Goal: Task Accomplishment & Management: Use online tool/utility

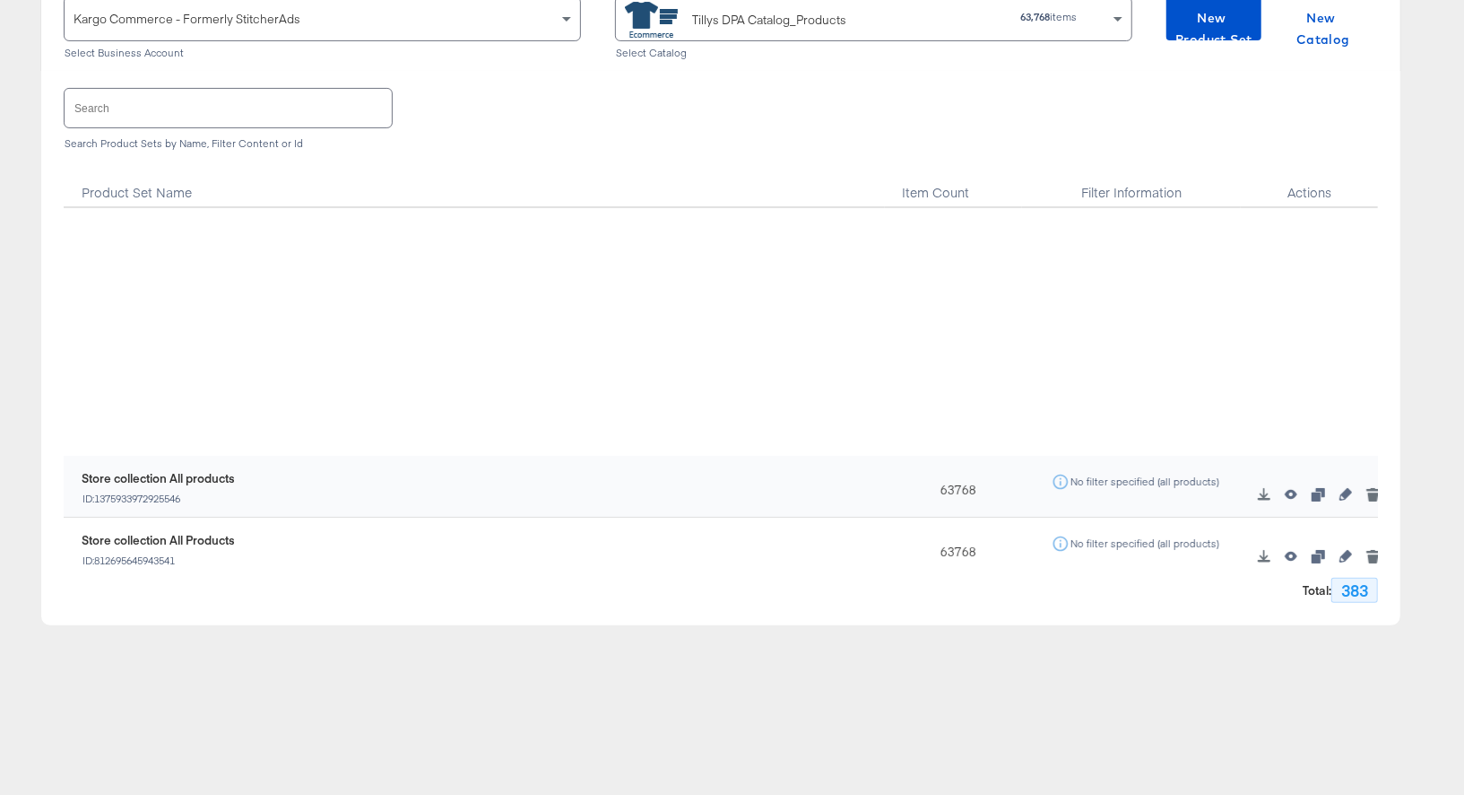
scroll to position [401, 0]
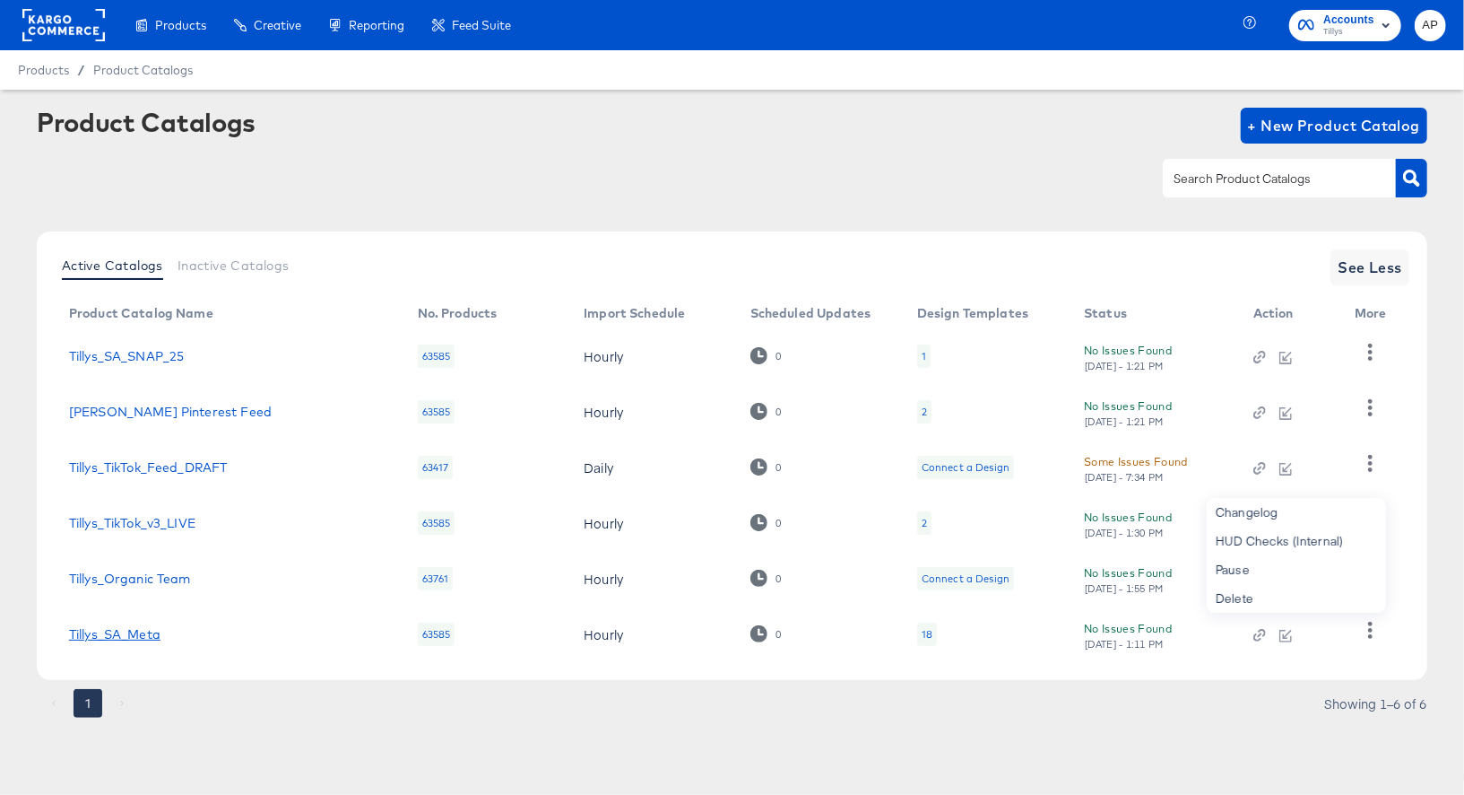
click at [123, 634] on link "Tillys_SA_Meta" at bounding box center [114, 634] width 91 height 14
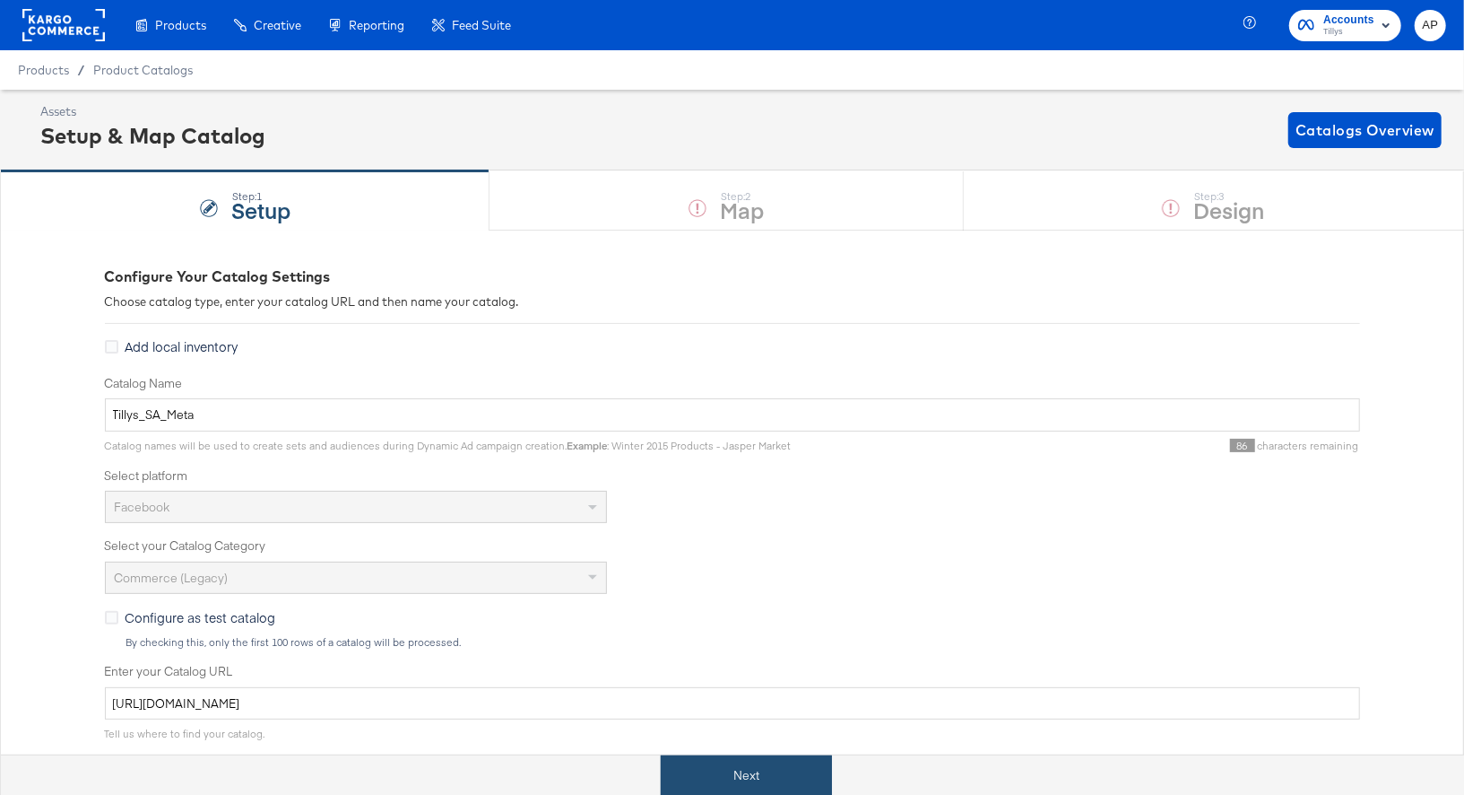
click at [729, 791] on button "Next" at bounding box center [746, 775] width 171 height 40
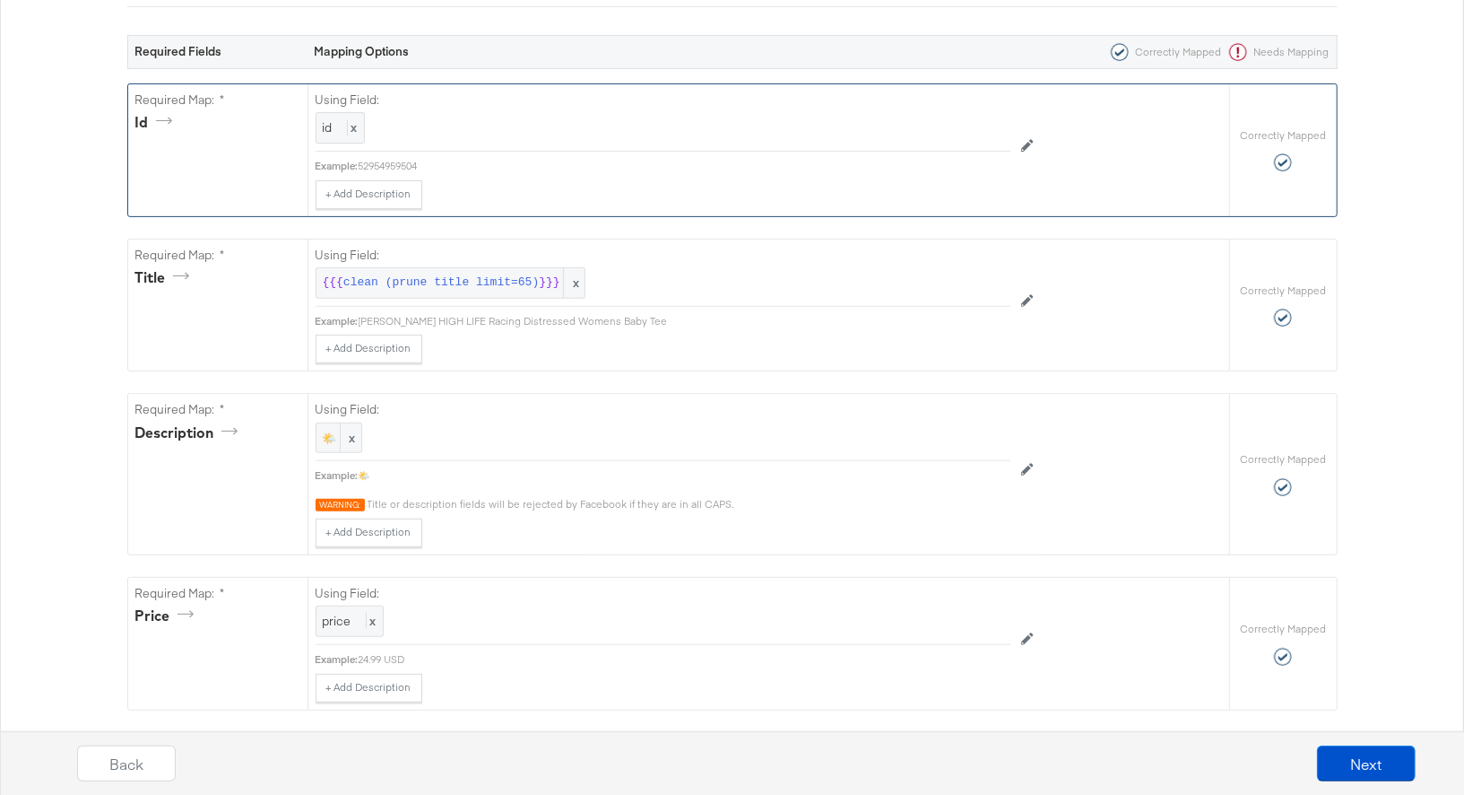
scroll to position [337, 0]
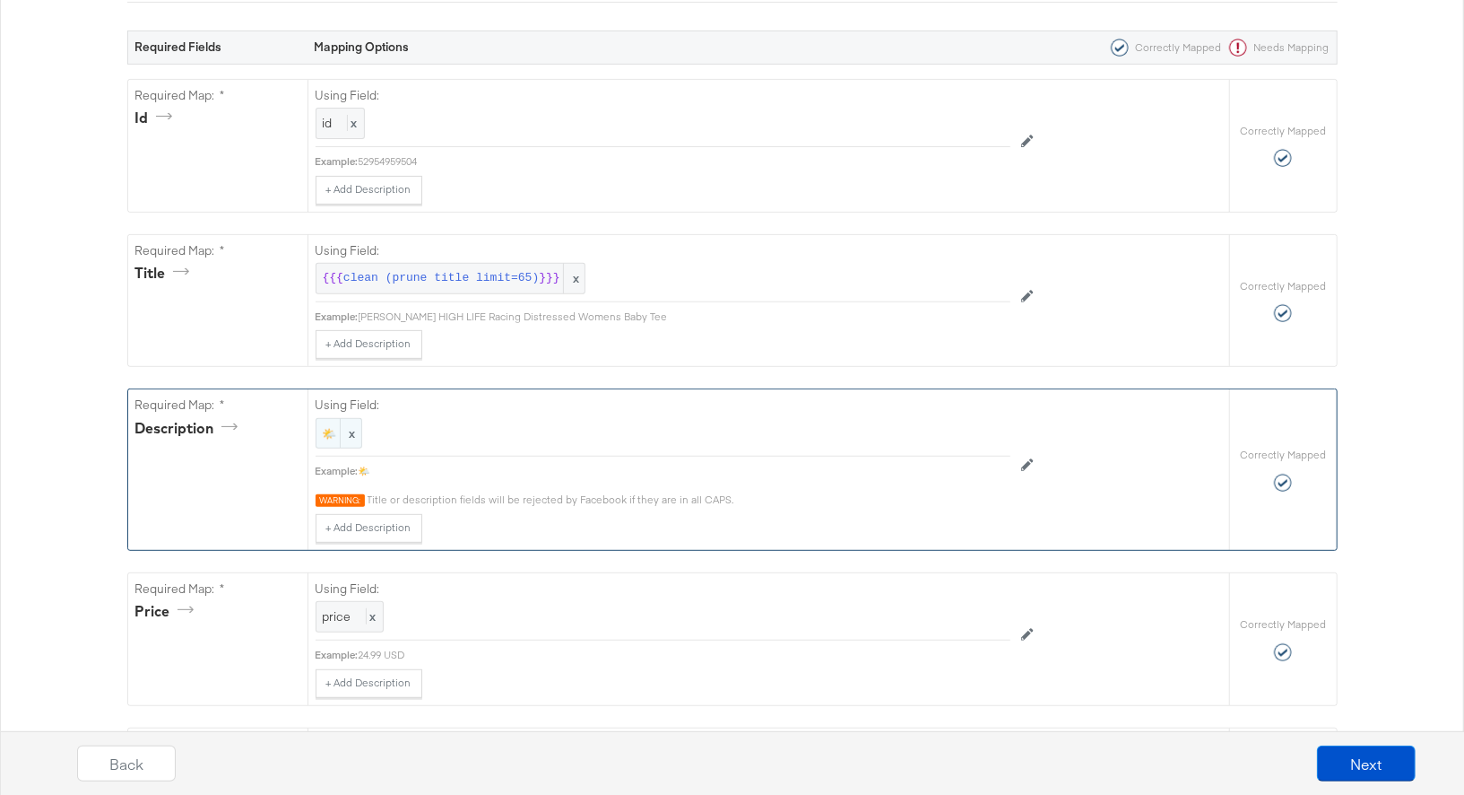
click at [331, 426] on span "🌤️" at bounding box center [339, 433] width 32 height 17
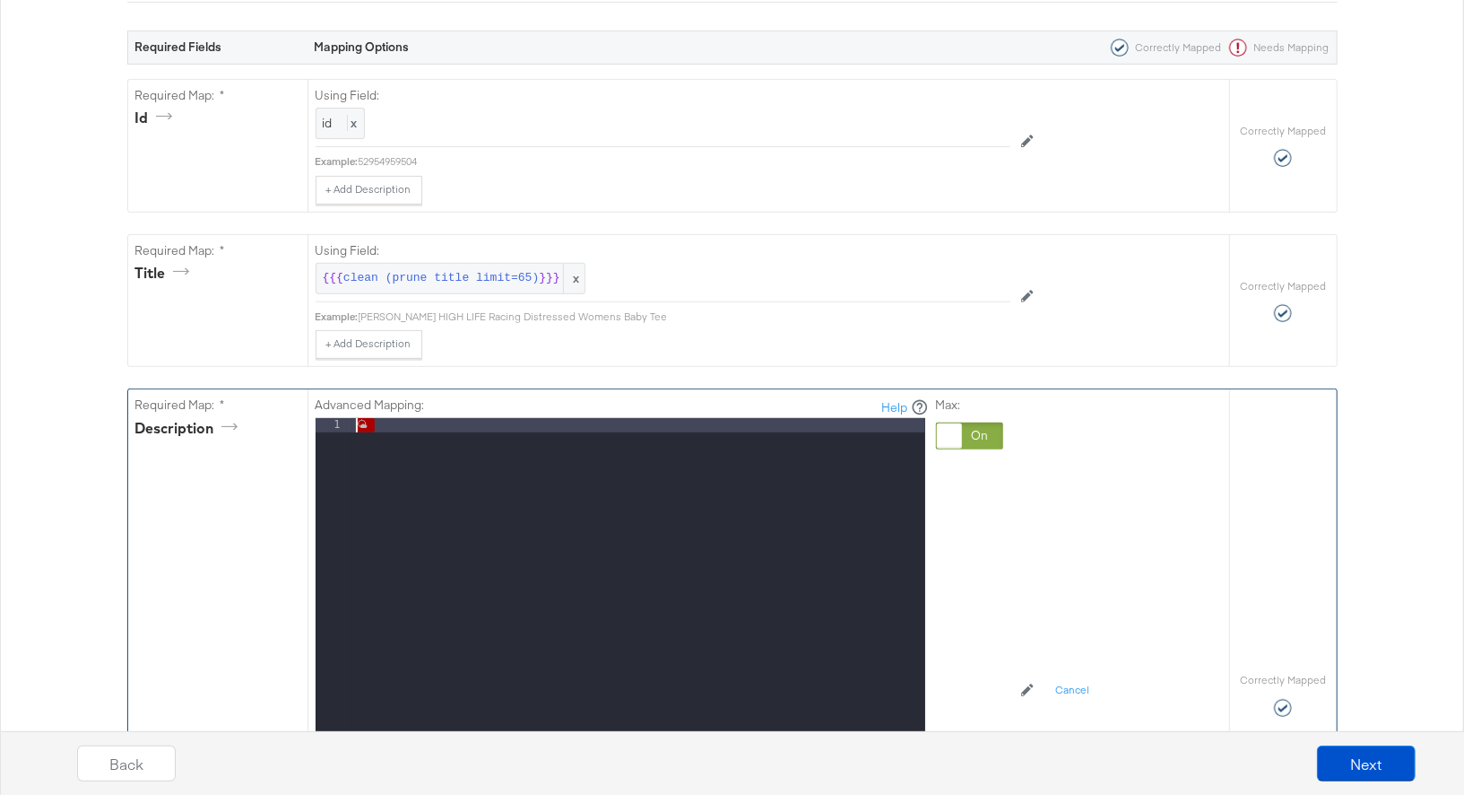
drag, startPoint x: 386, startPoint y: 421, endPoint x: 348, endPoint y: 421, distance: 38.6
click at [348, 421] on div "1 🌤 ️ XXXXXXXXXXXXXXXXXXXXXXXXXXXXXXXXXXXXXXXXXXXXXXXXXX" at bounding box center [621, 642] width 610 height 448
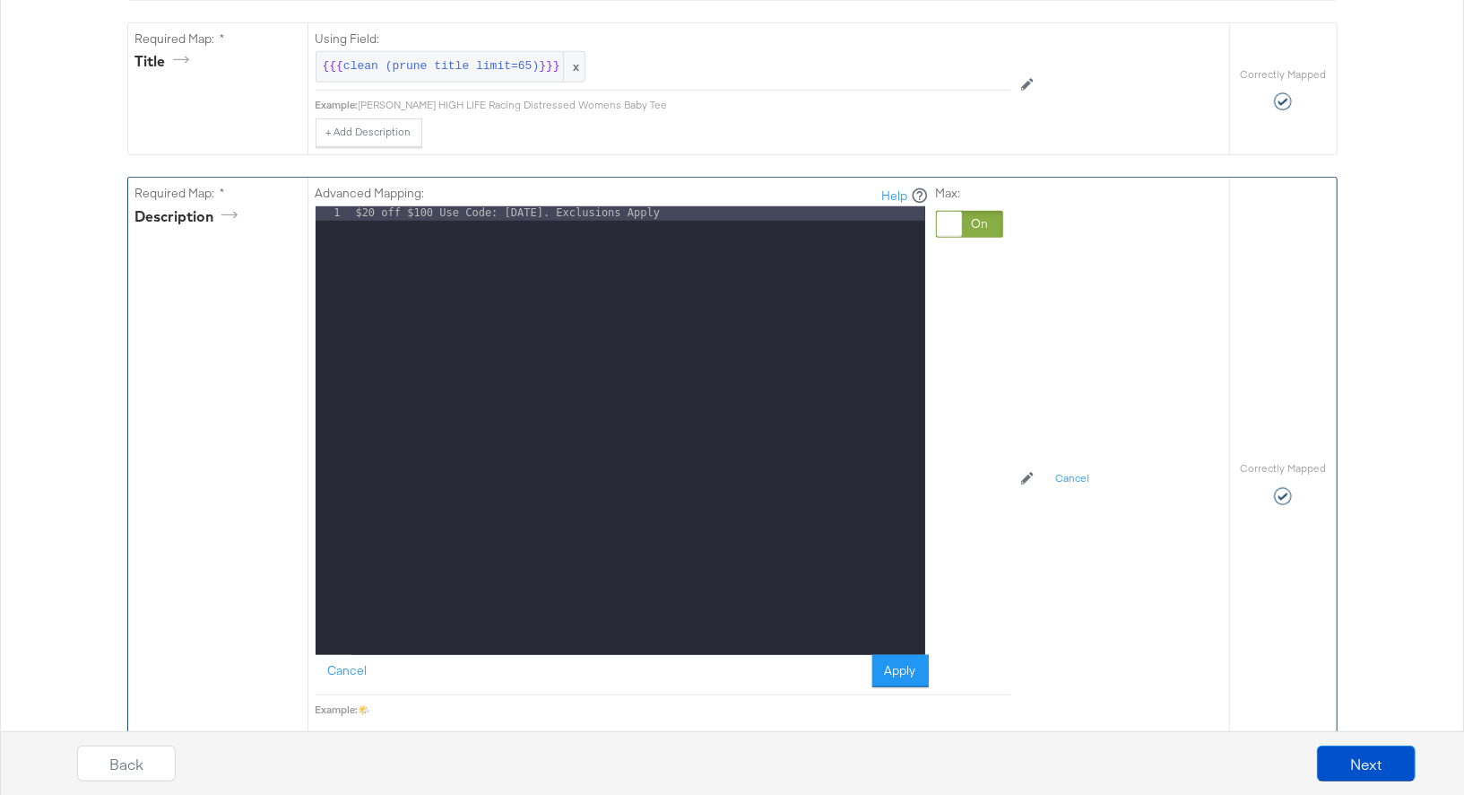
scroll to position [579, 0]
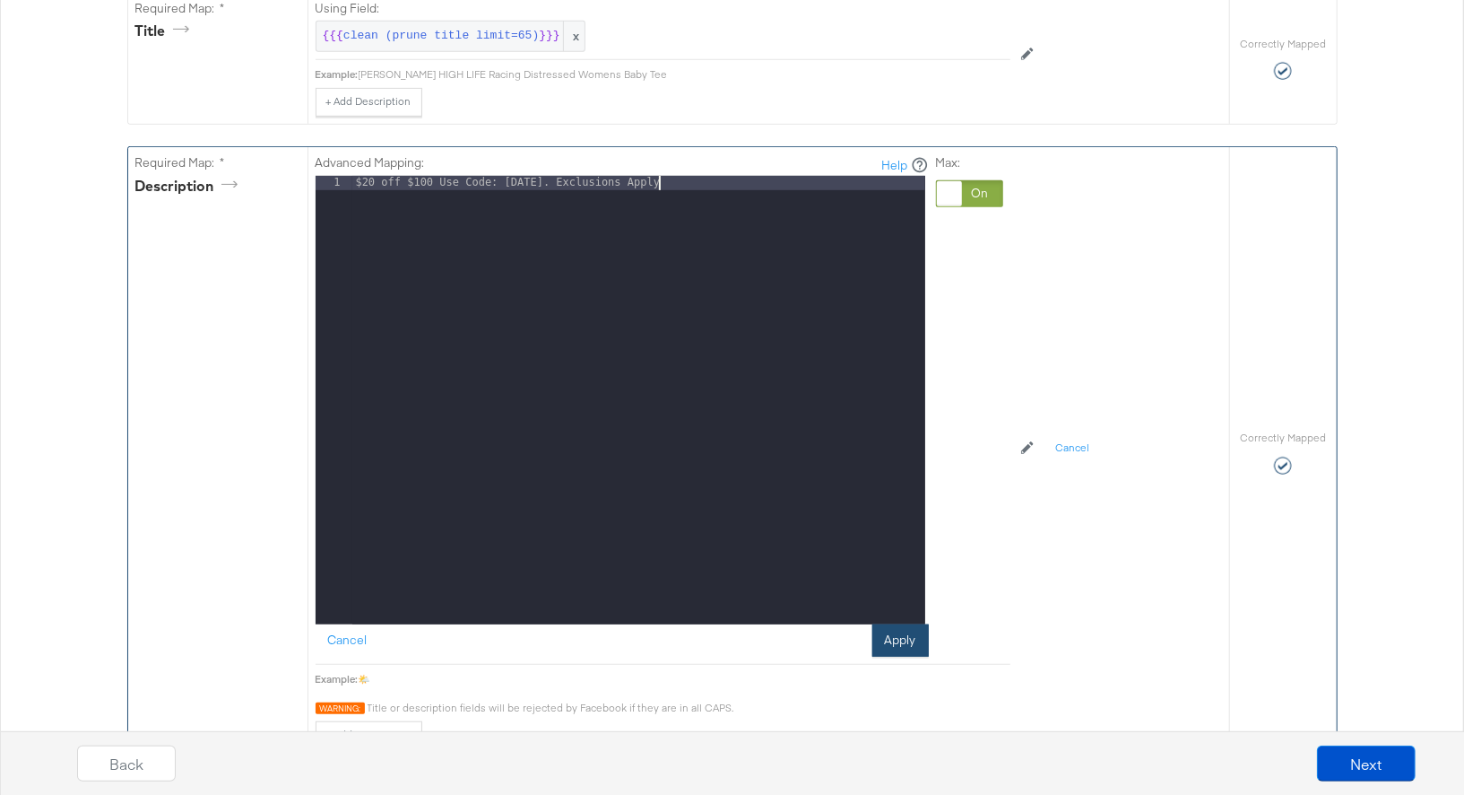
click at [901, 636] on button "Apply" at bounding box center [901, 640] width 56 height 32
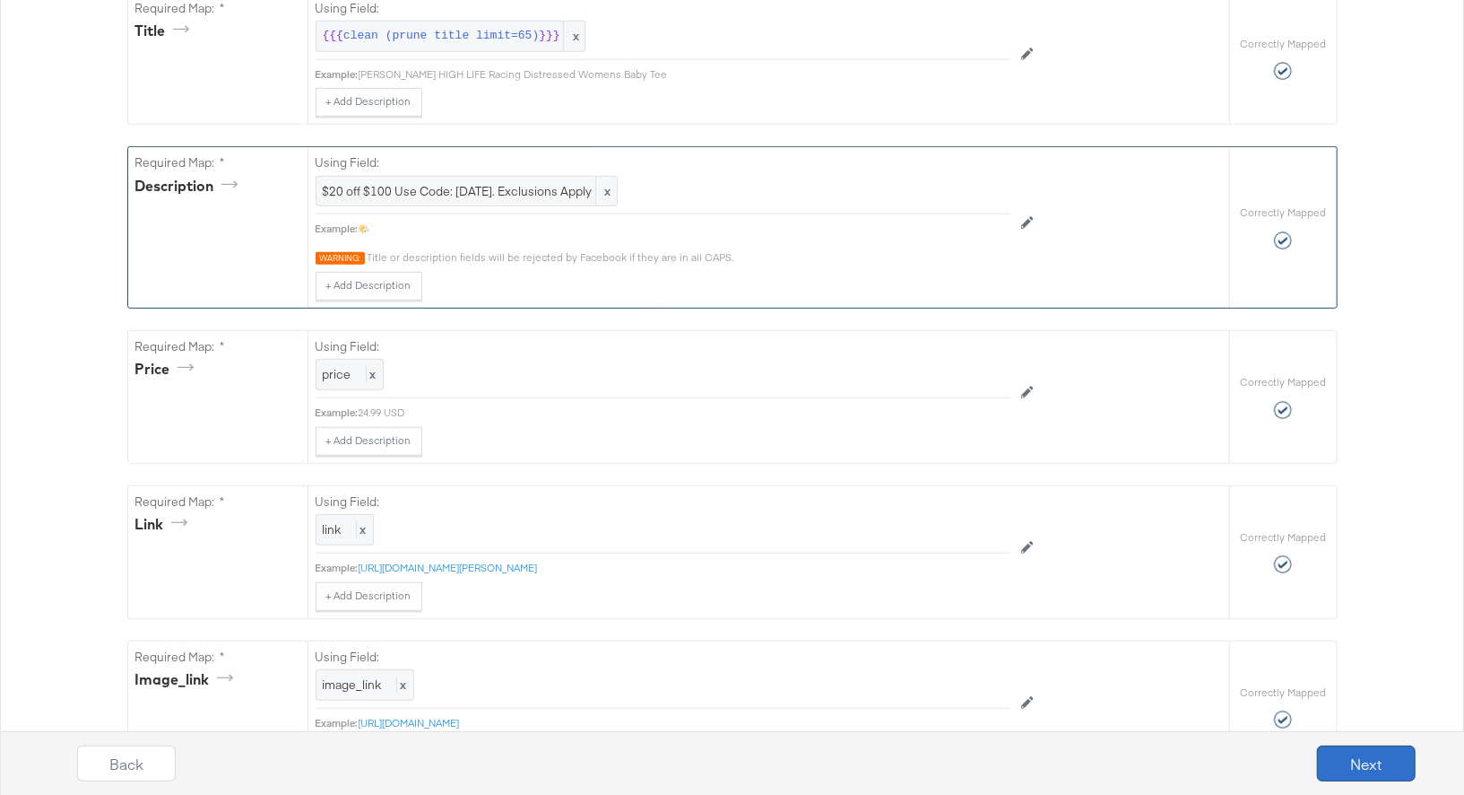
click at [1382, 762] on button "Next" at bounding box center [1366, 763] width 99 height 36
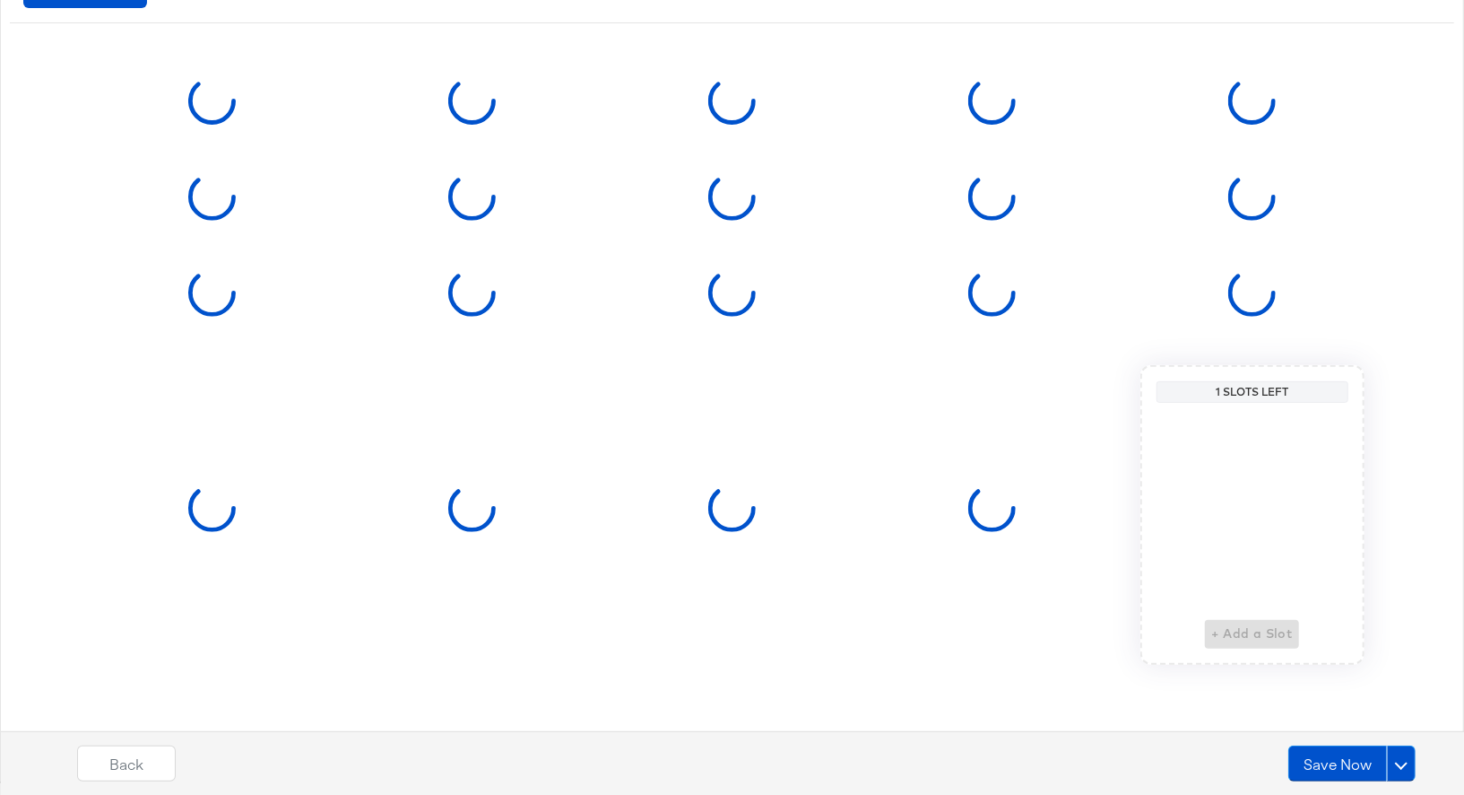
scroll to position [0, 0]
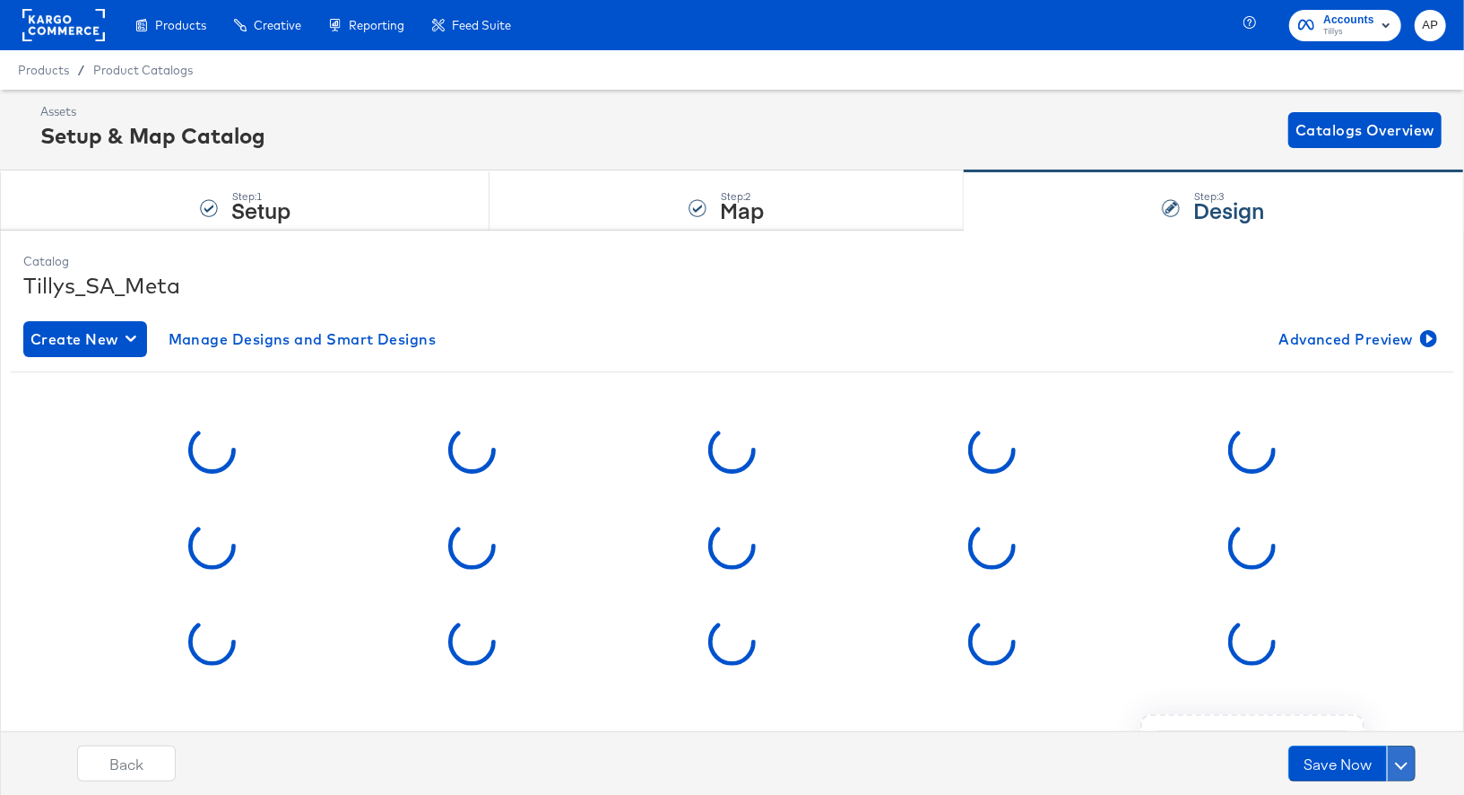
click at [1400, 763] on span at bounding box center [1401, 763] width 13 height 13
click at [1378, 731] on div "Schedule Save" at bounding box center [1359, 728] width 82 height 17
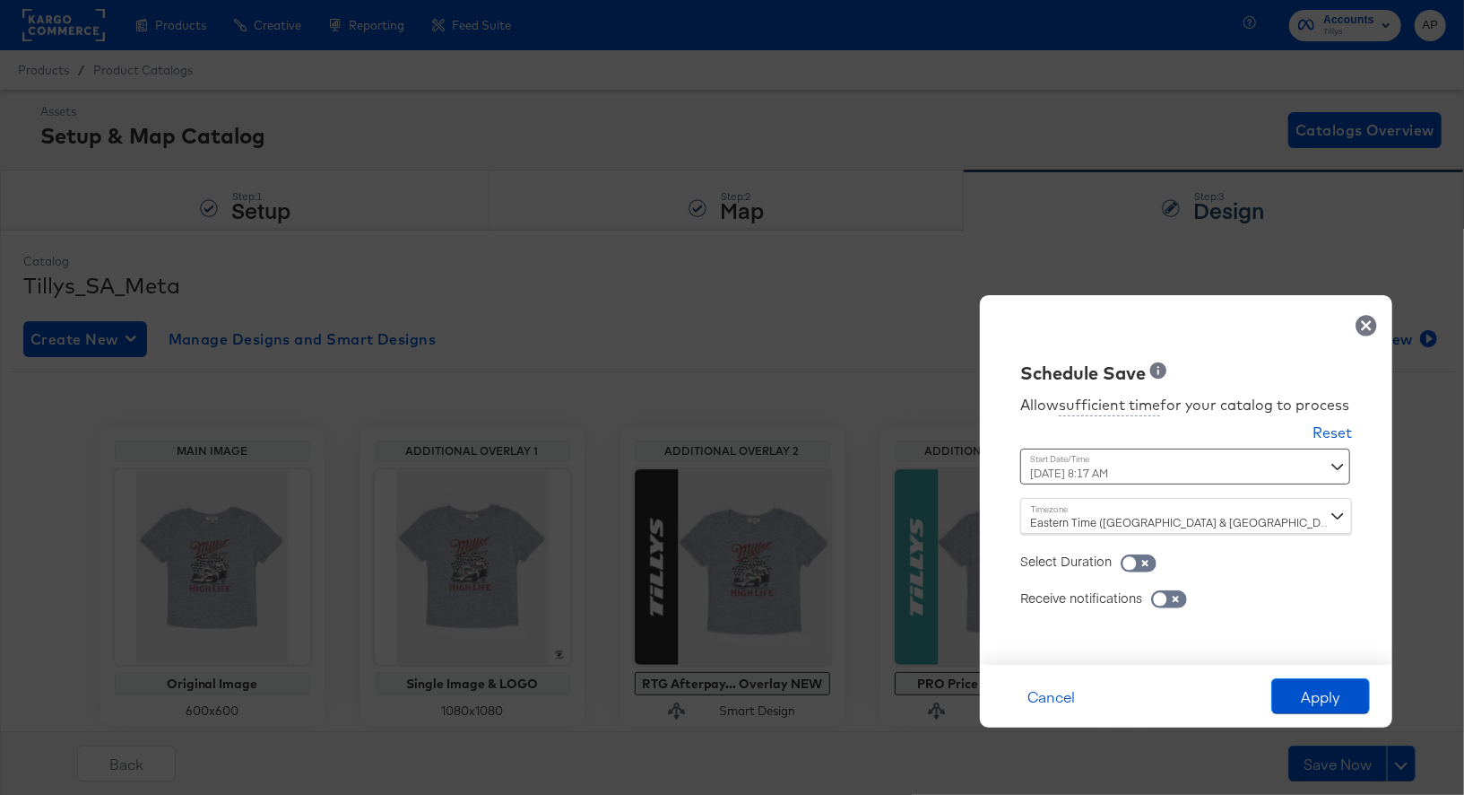
click at [1114, 473] on div "[DATE] 8:17 AM ‹ [DATE] › Su Mo Tu We Th Fr Sa 27 28 29 30 31 1 2 3 4 5 6 7 8 9…" at bounding box center [1141, 466] width 243 height 36
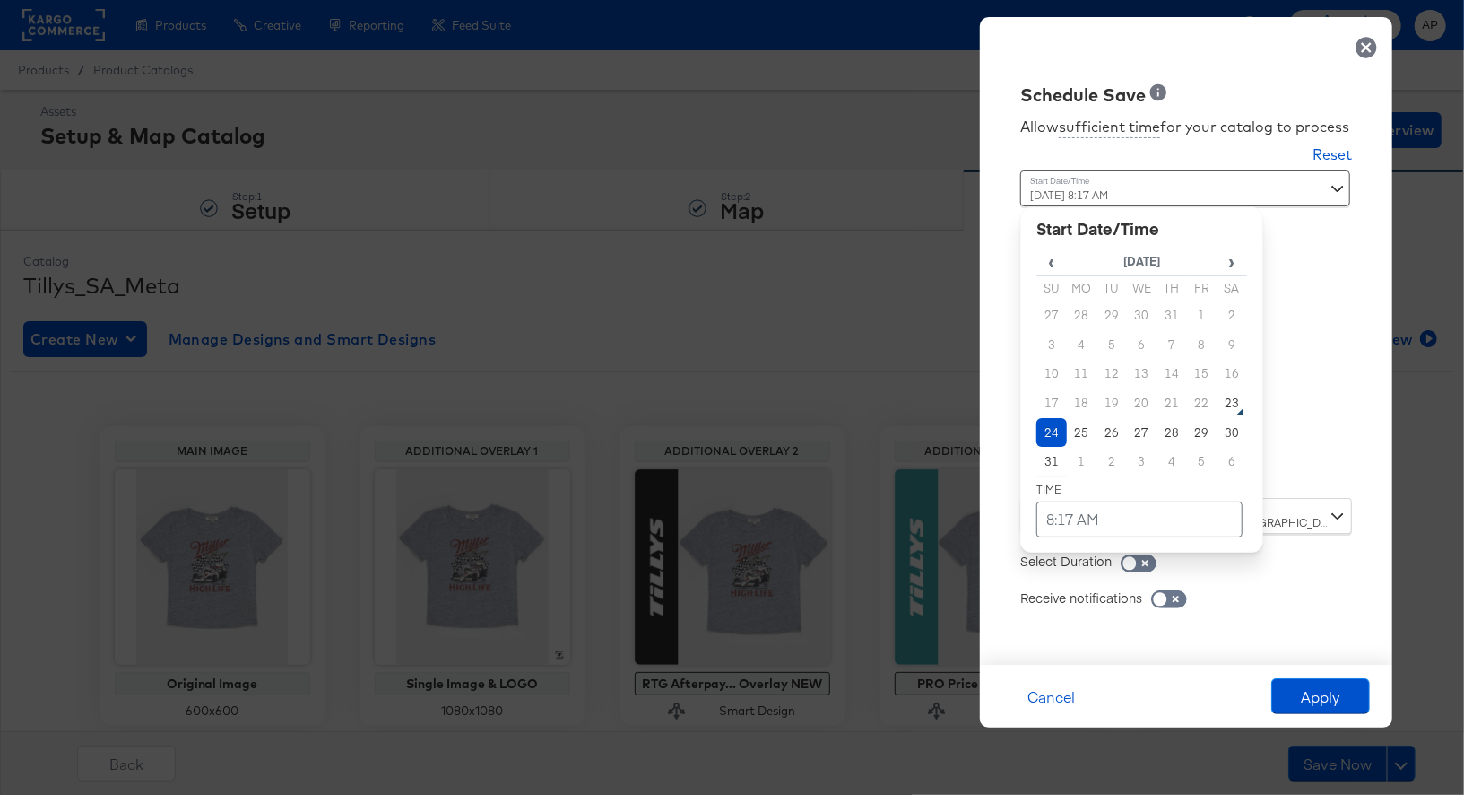
click at [1055, 433] on td "24" at bounding box center [1052, 433] width 30 height 30
click at [1067, 520] on td "8:17 AM" at bounding box center [1140, 519] width 206 height 36
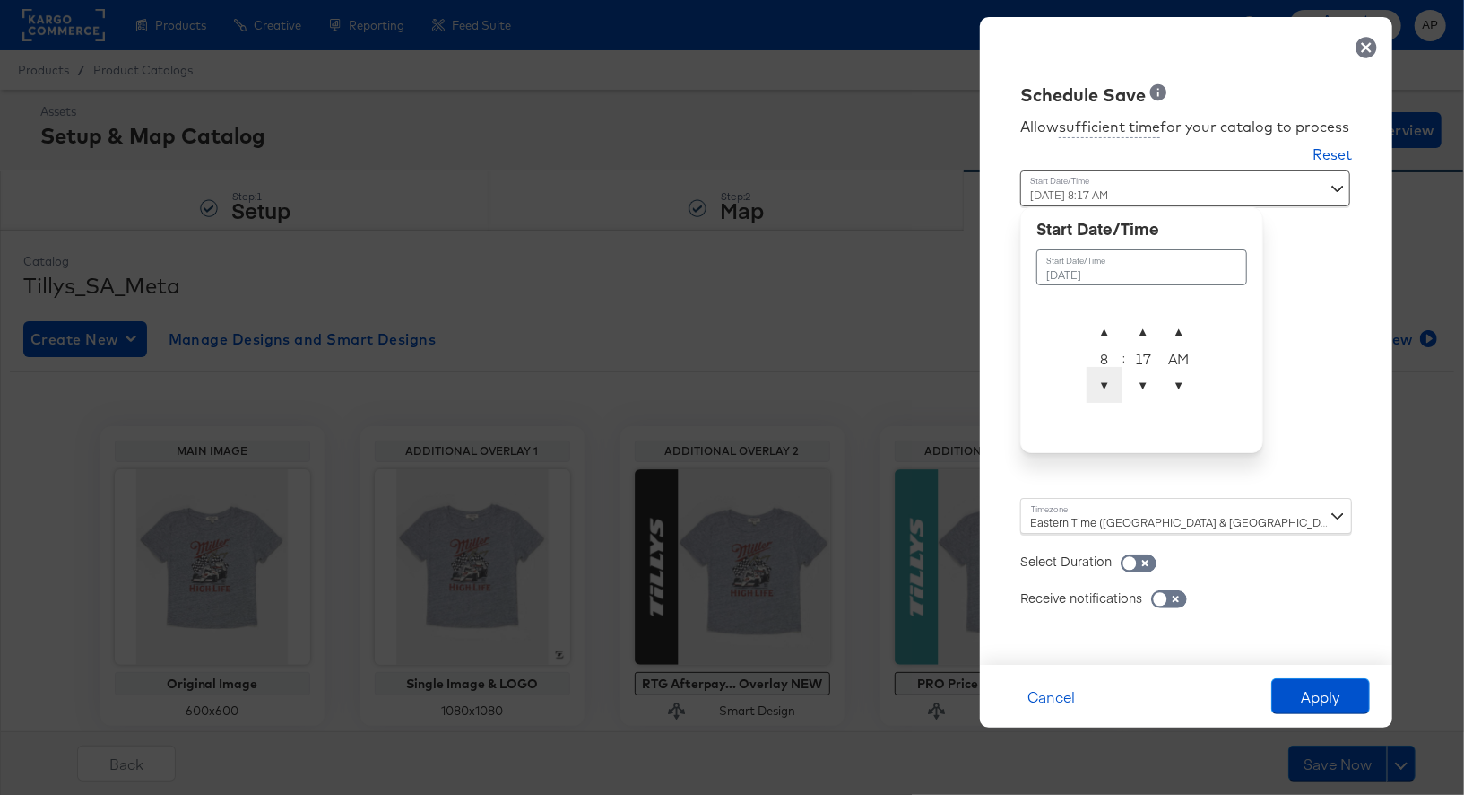
click at [1105, 387] on span "▼" at bounding box center [1105, 385] width 36 height 36
click at [1108, 335] on span "▲" at bounding box center [1105, 331] width 36 height 36
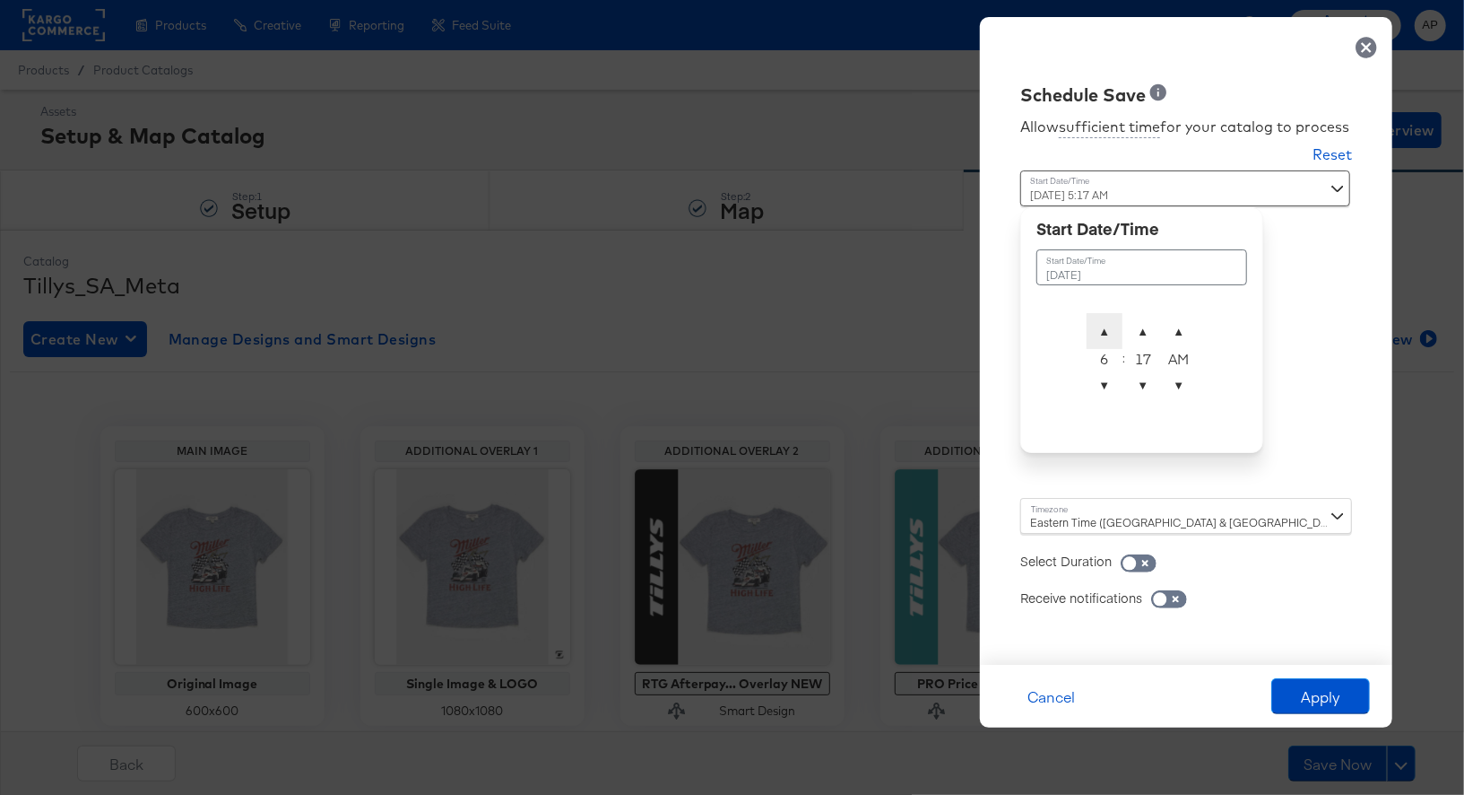
click at [1108, 335] on span "▲" at bounding box center [1105, 331] width 36 height 36
click at [1141, 332] on span "▲" at bounding box center [1143, 331] width 36 height 36
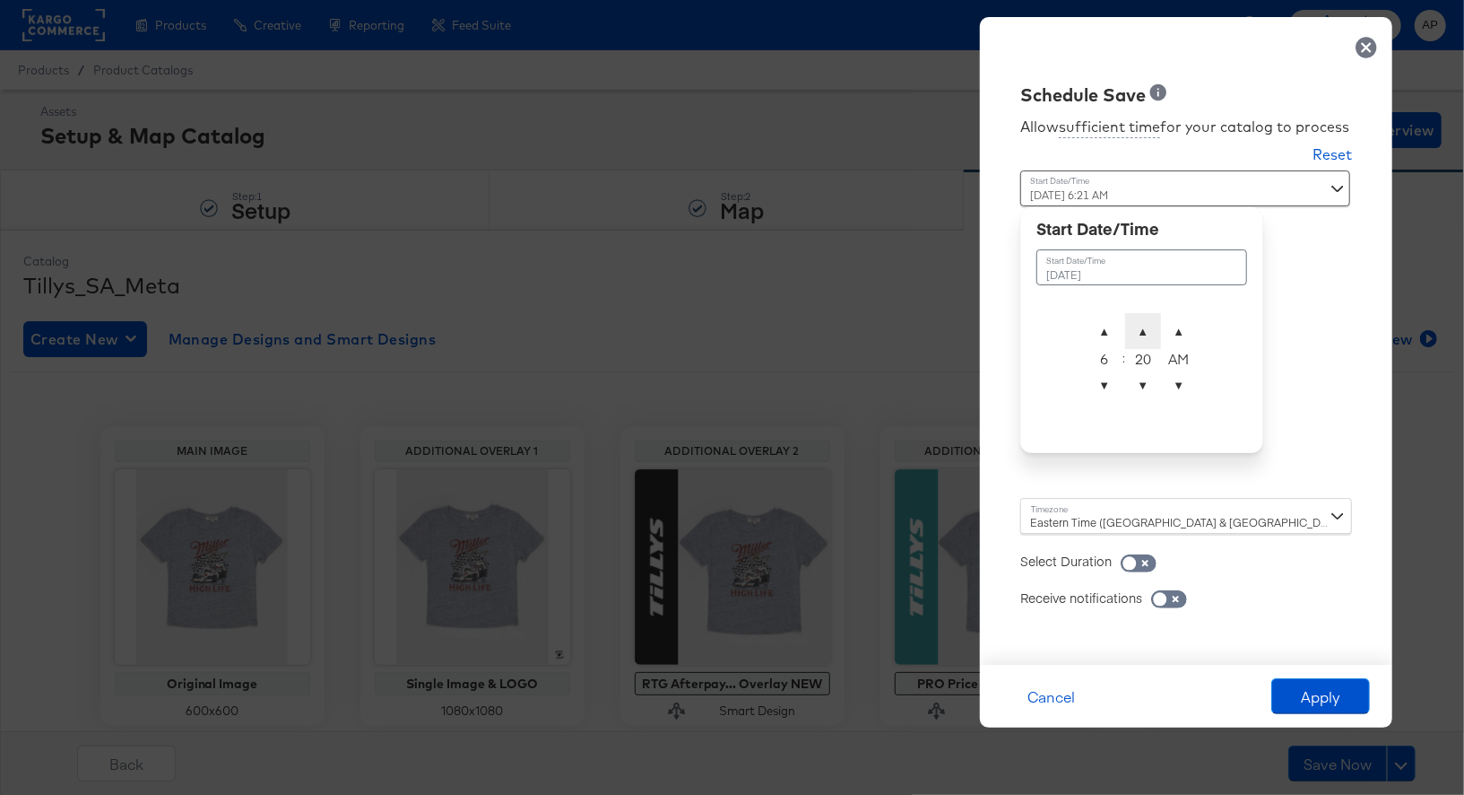
click at [1141, 332] on span "▲" at bounding box center [1143, 331] width 36 height 36
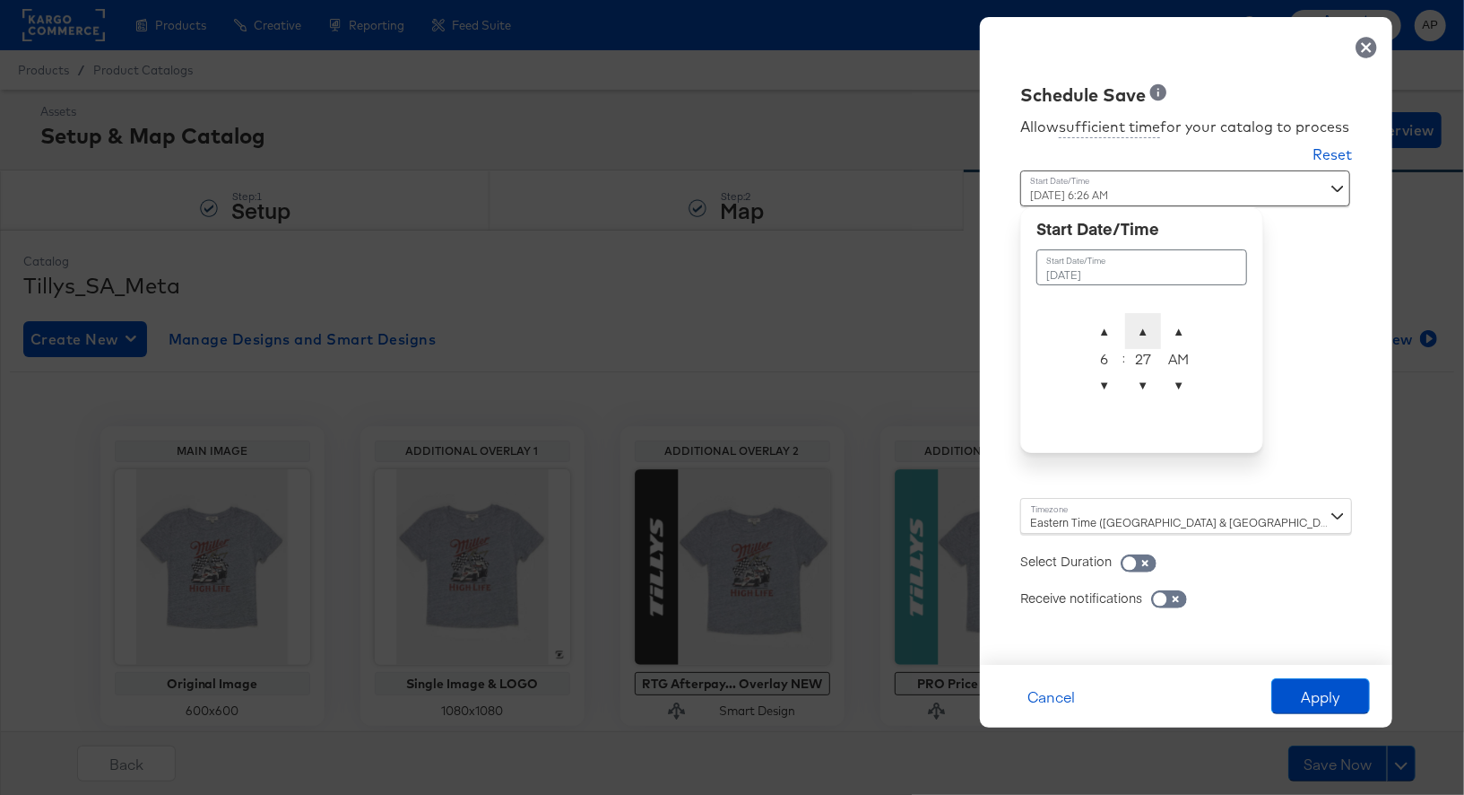
click at [1141, 332] on span "▲" at bounding box center [1143, 331] width 36 height 36
click at [1142, 329] on span "▲" at bounding box center [1143, 331] width 36 height 36
type input "[DATE] 6:28 AM"
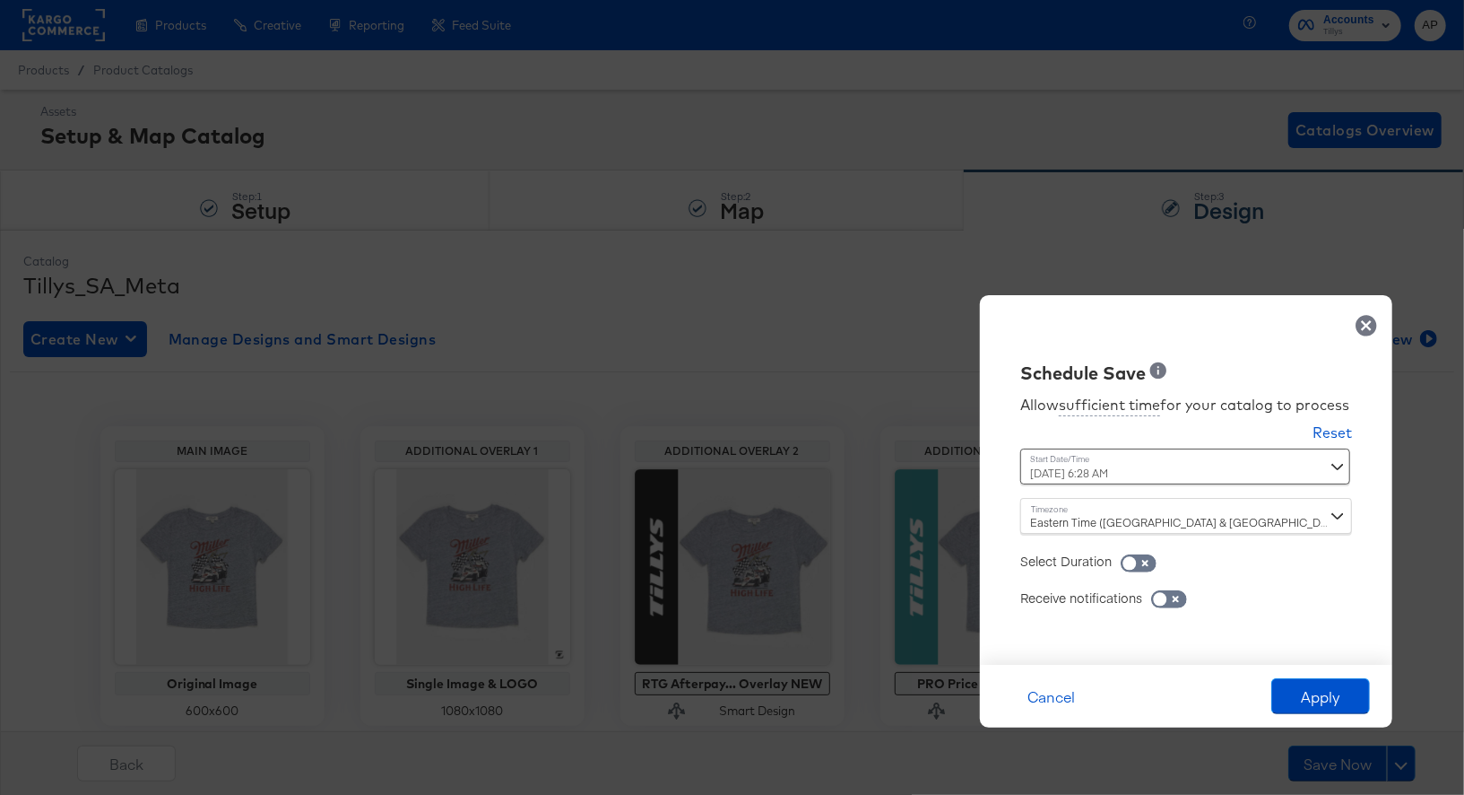
click at [1297, 302] on div "Schedule Save Allow sufficient time for your catalog to process Reset Time : [D…" at bounding box center [1186, 479] width 412 height 369
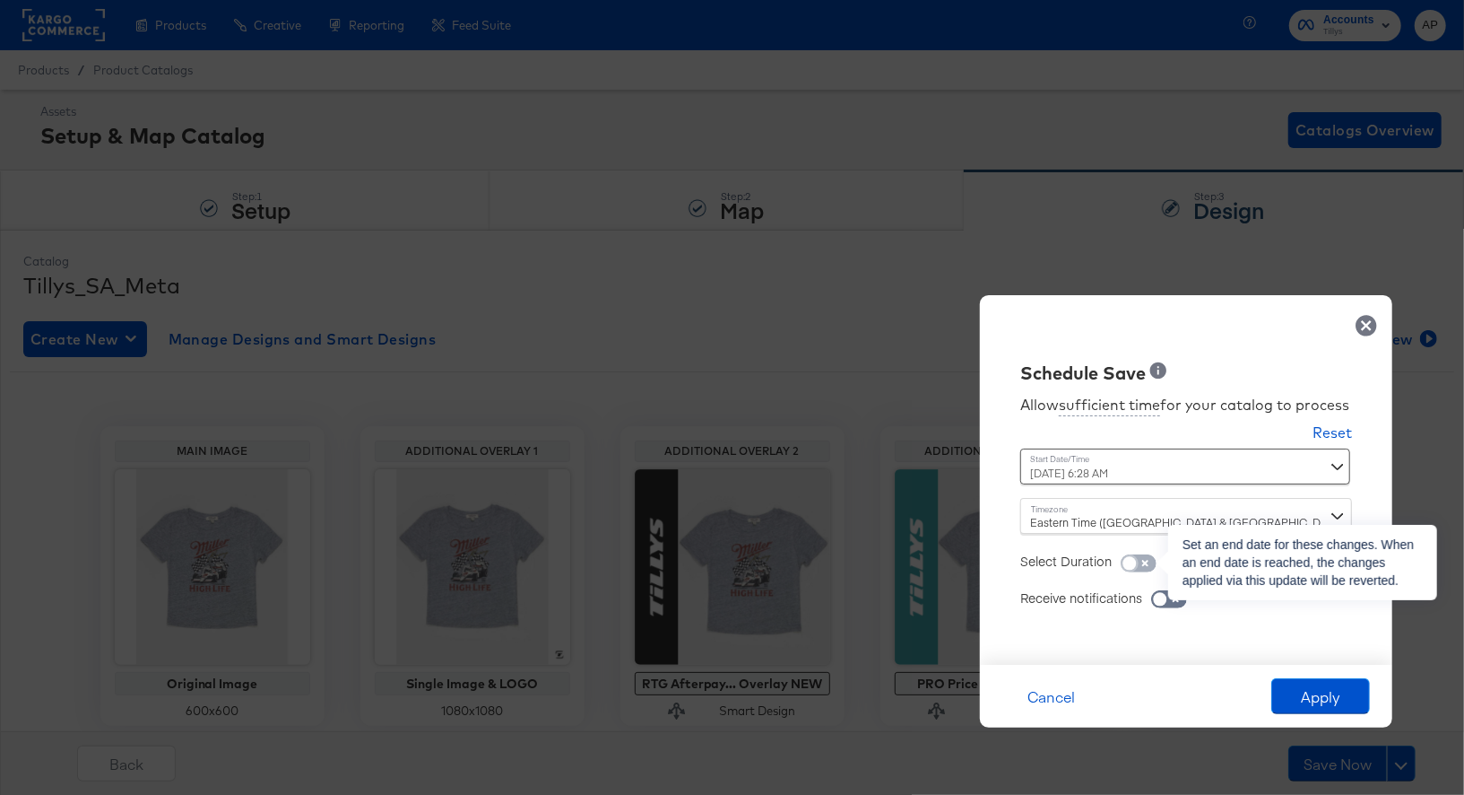
click at [1144, 566] on input "checkbox" at bounding box center [1130, 568] width 54 height 18
checkbox input "true"
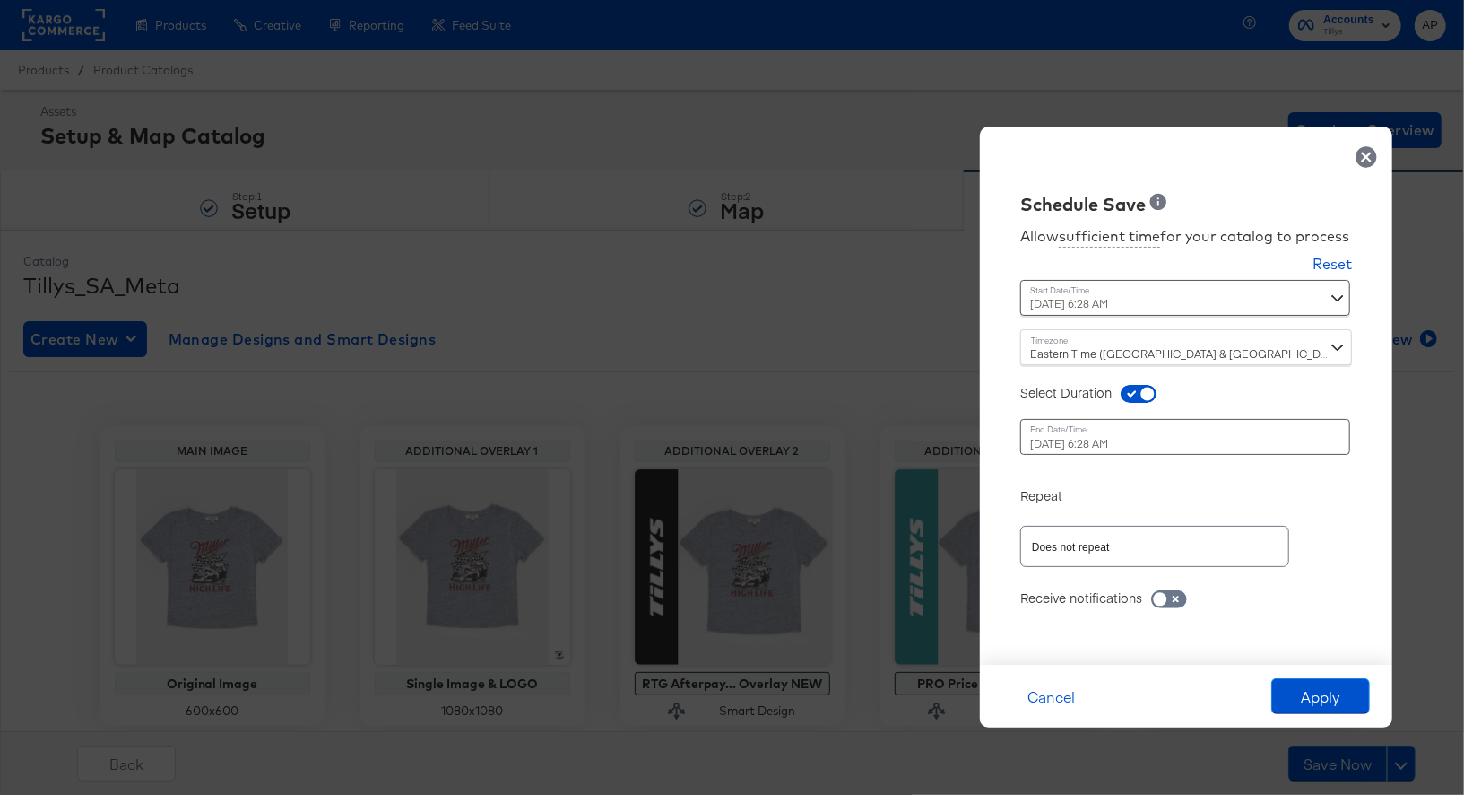
click at [1136, 447] on div "[DATE] 6:28 AM ‹ [DATE] › Su Mo Tu We Th Fr Sa 27 28 29 30 31 1 2 3 4 5 6 7 8 9…" at bounding box center [1141, 437] width 243 height 36
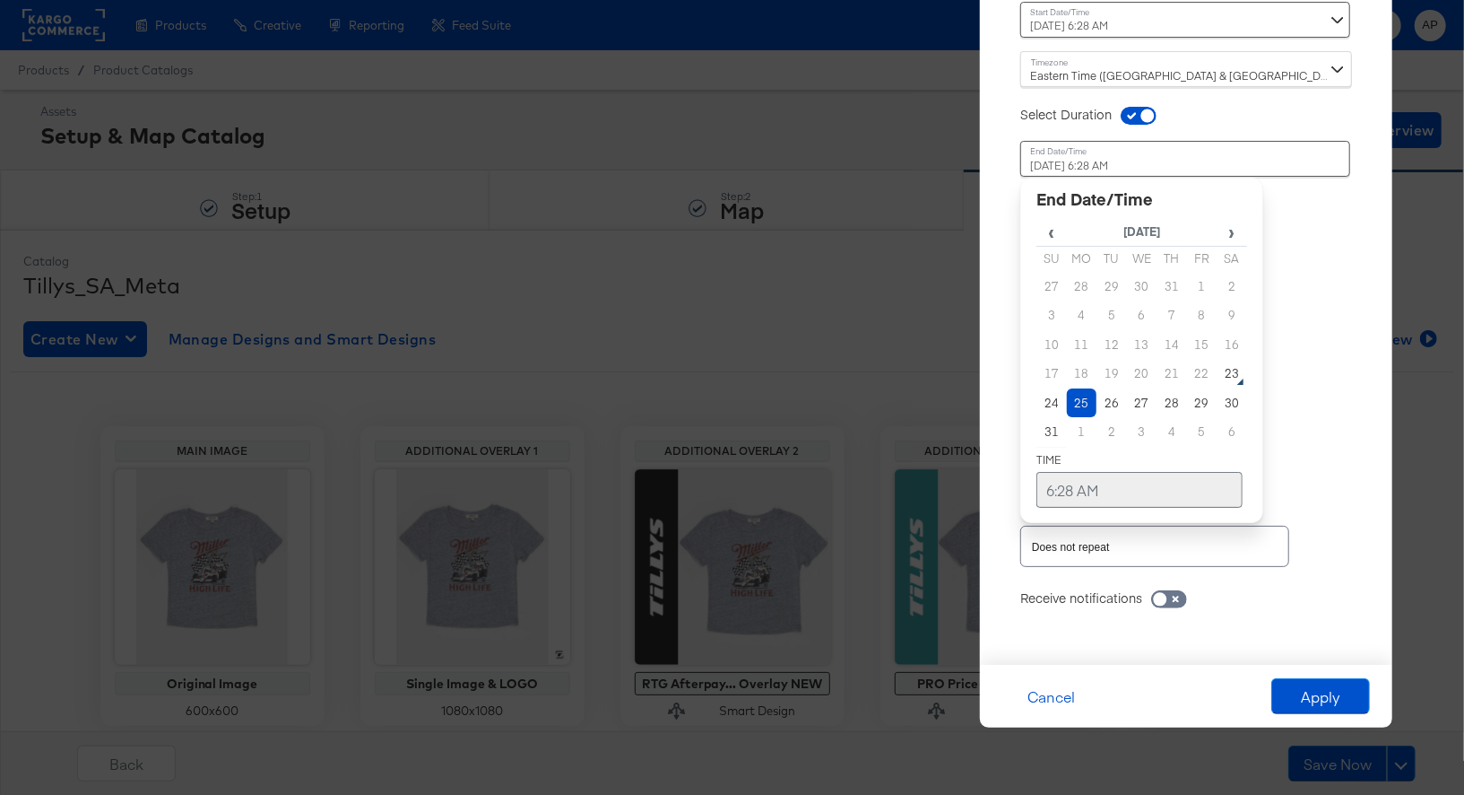
click at [1048, 491] on td "6:28 AM" at bounding box center [1140, 490] width 206 height 36
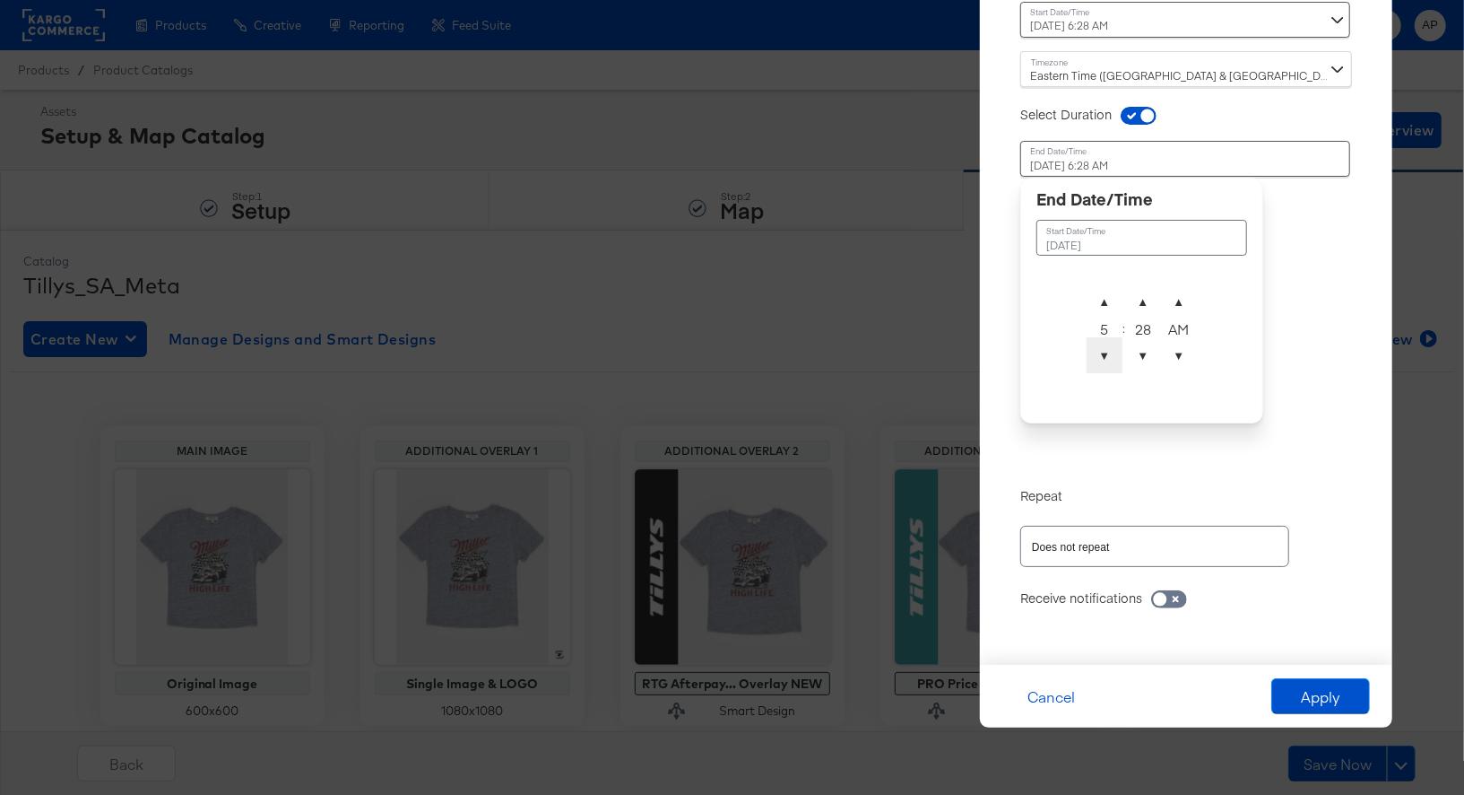
click at [1103, 360] on span "▼" at bounding box center [1105, 355] width 36 height 36
type input "[DATE] 4:28 AM"
click at [1297, 413] on div "Time : [DATE] 4:28 AM August 25th 2025 ▲ 4 ▼ : ▲ 28 ▼ ▲ AM ▼" at bounding box center [1186, 295] width 332 height 345
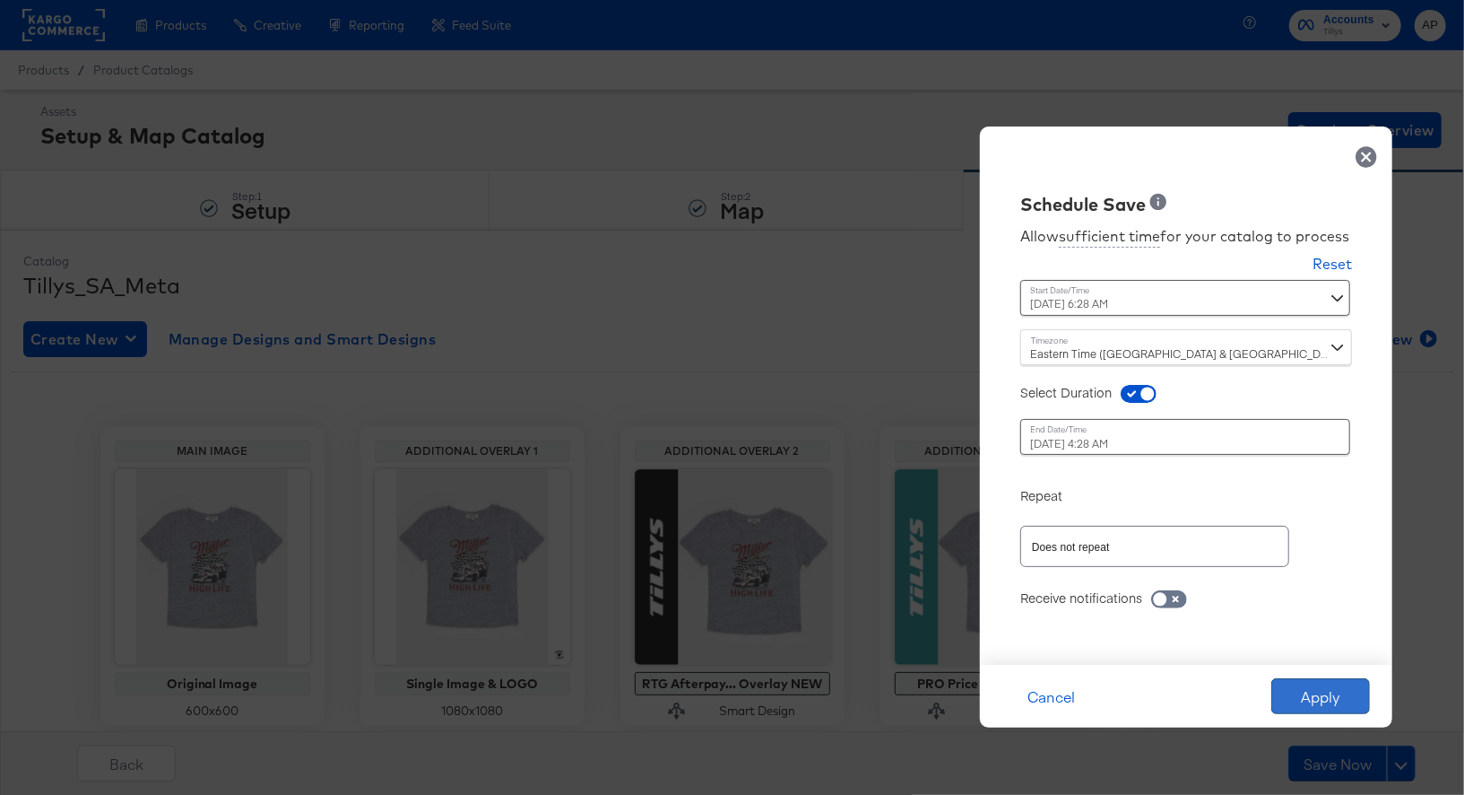
click at [1317, 693] on button "Apply" at bounding box center [1321, 696] width 99 height 36
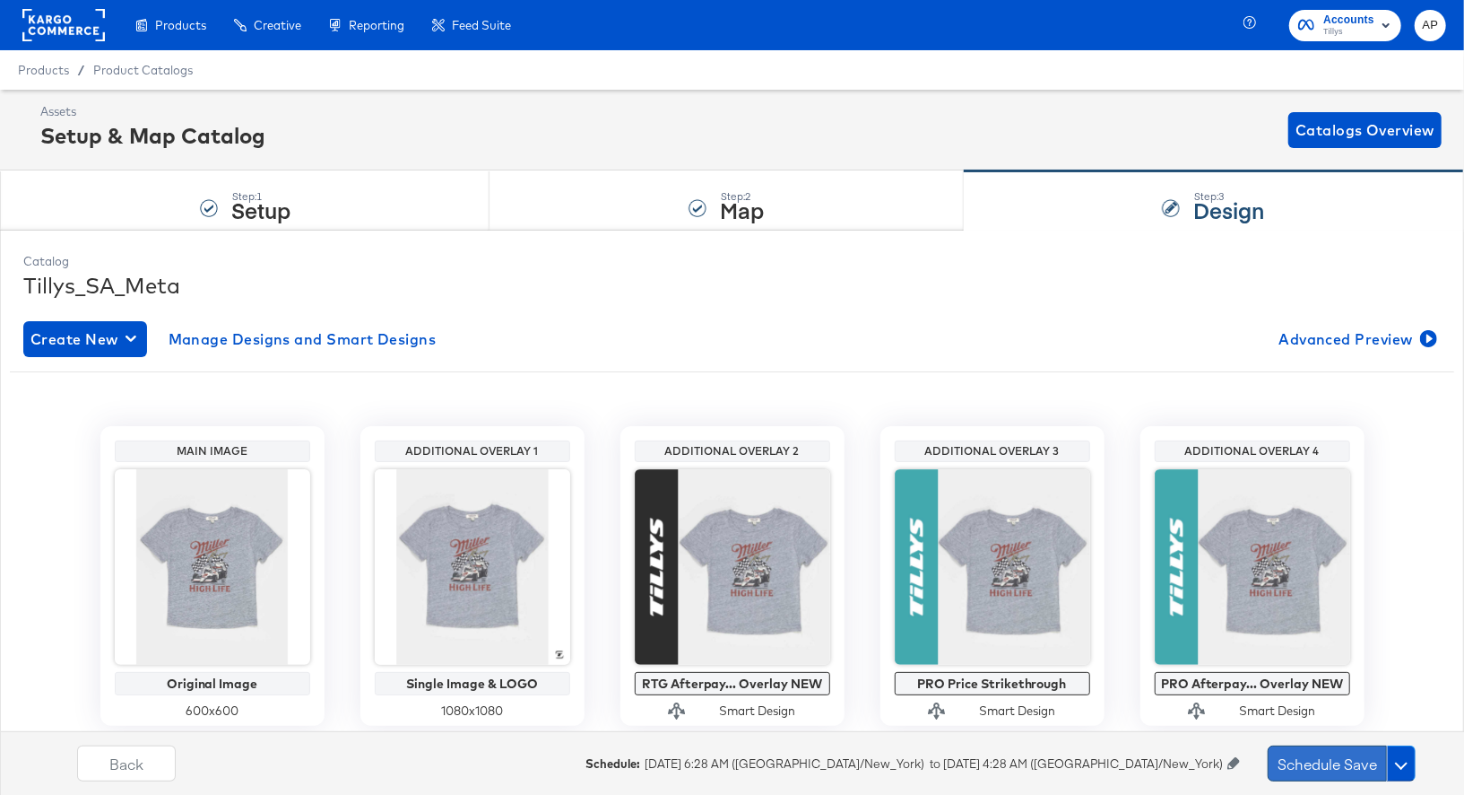
click at [1329, 767] on button "Schedule Save" at bounding box center [1327, 763] width 119 height 36
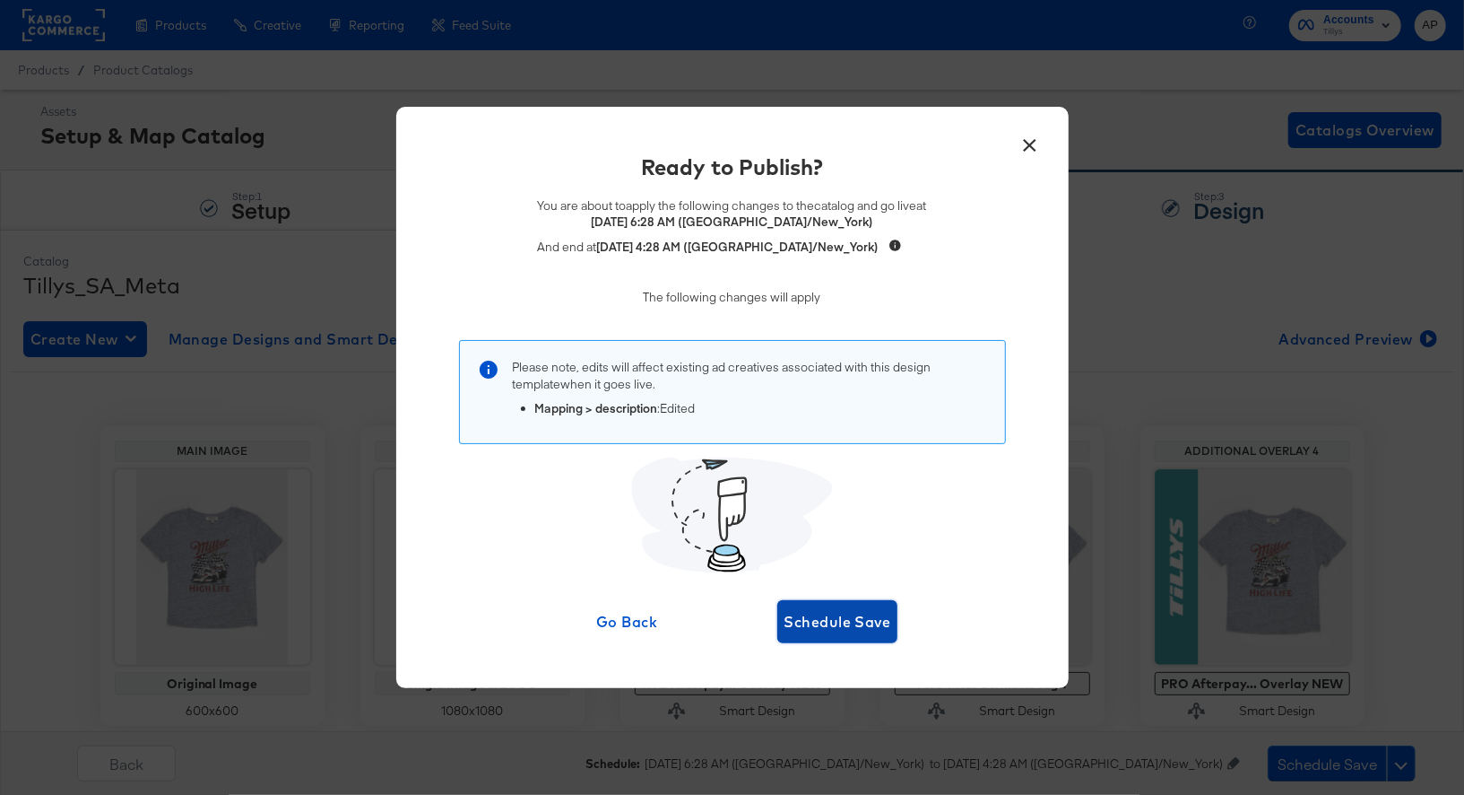
click at [834, 628] on span "Schedule Save" at bounding box center [838, 621] width 107 height 25
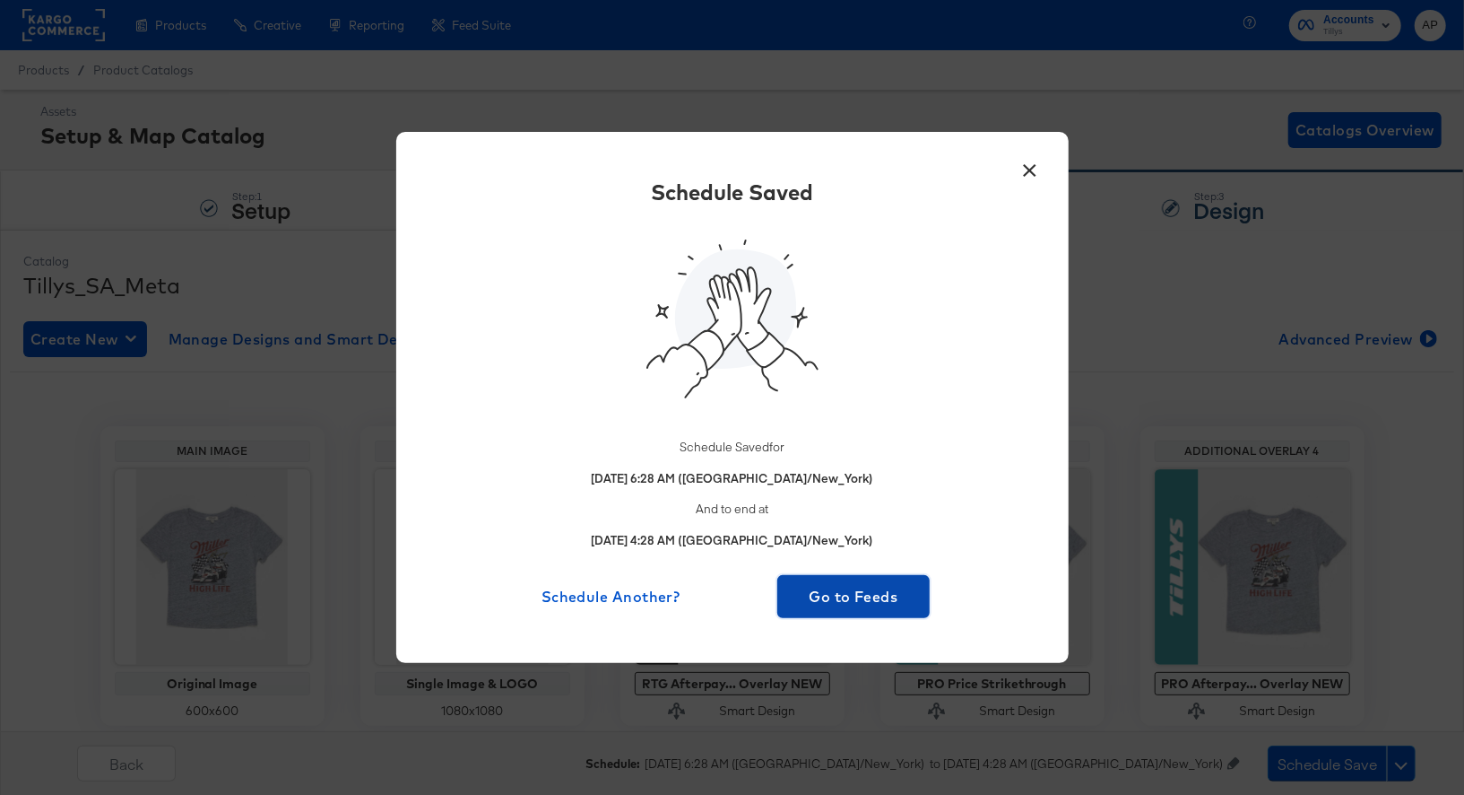
click at [857, 589] on span "Go to Feeds" at bounding box center [854, 596] width 139 height 25
